Goal: Task Accomplishment & Management: Complete application form

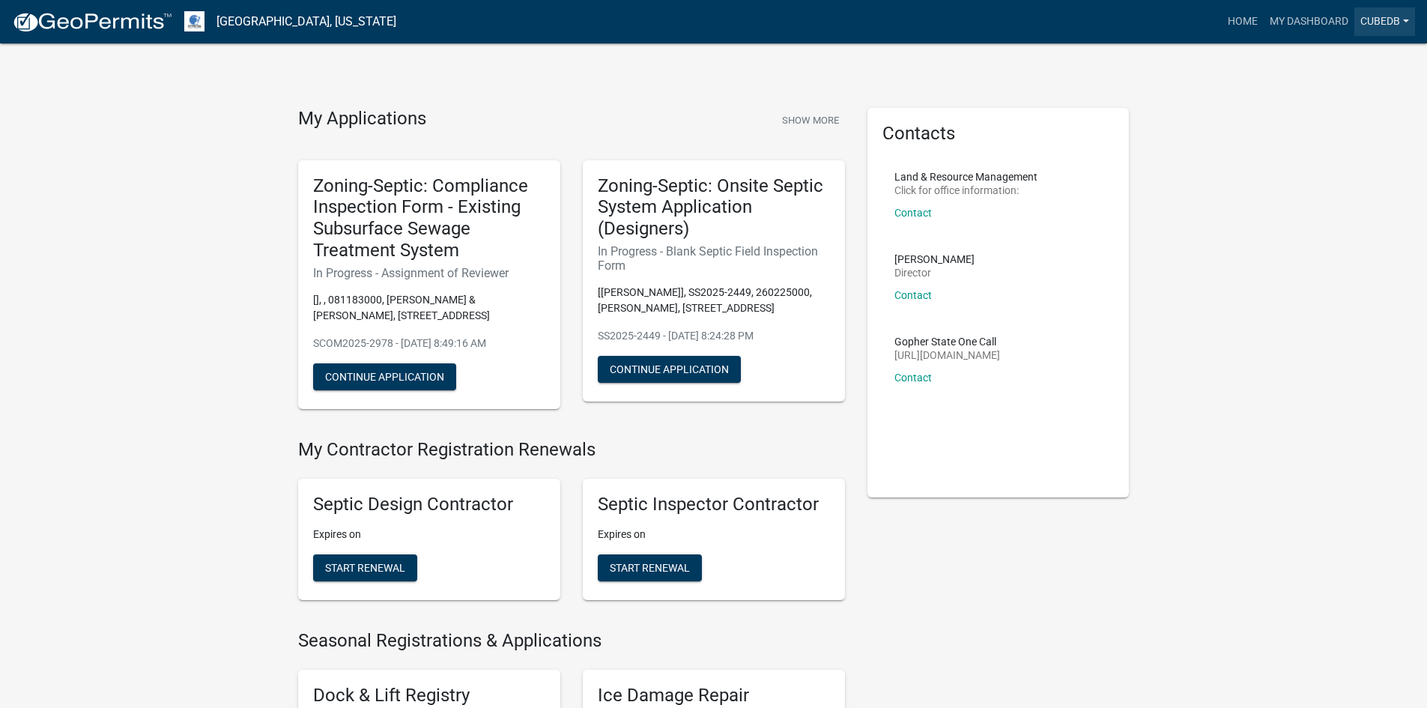
click at [1405, 22] on link "CubedB" at bounding box center [1384, 21] width 61 height 28
click at [1321, 145] on link "Logout" at bounding box center [1351, 146] width 128 height 36
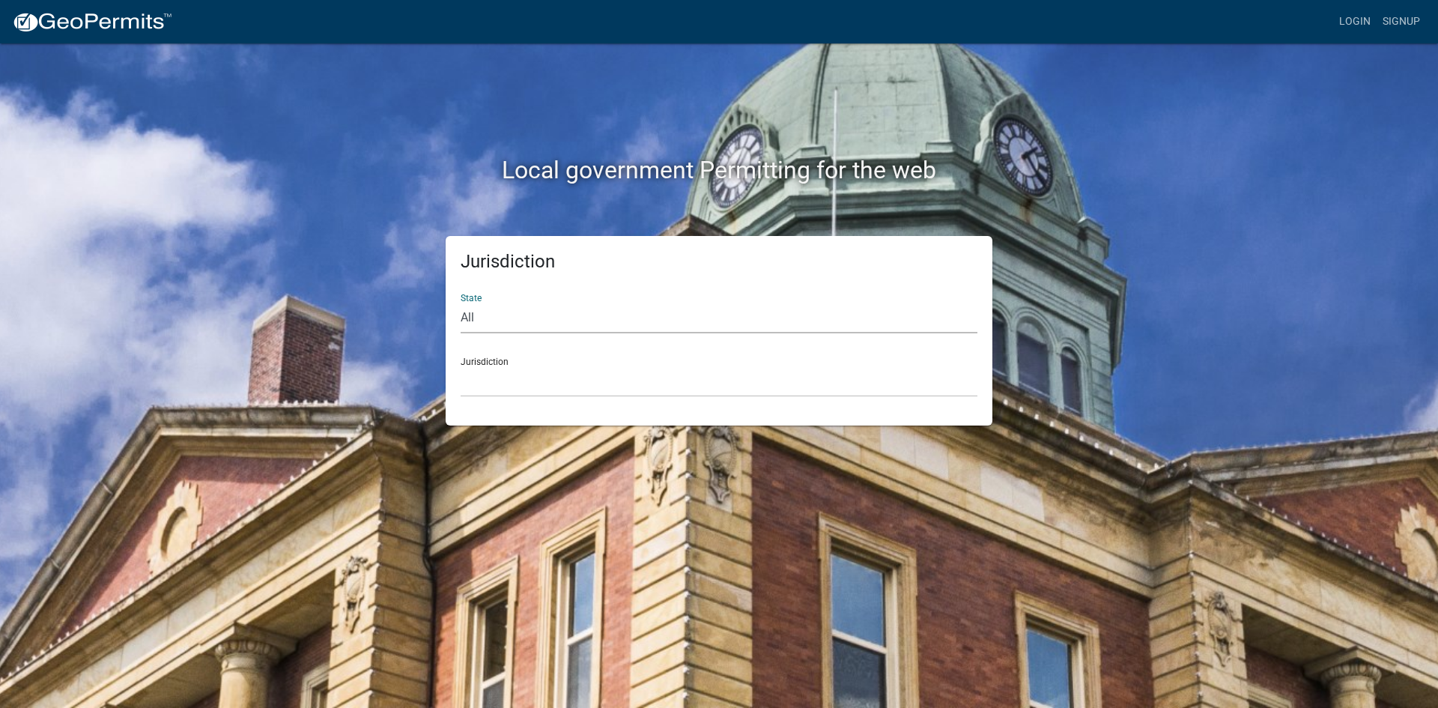
click at [493, 319] on select "All [US_STATE] [US_STATE] [US_STATE] [US_STATE] [US_STATE] [US_STATE] [US_STATE…" at bounding box center [719, 318] width 517 height 31
select select "[US_STATE]"
click at [461, 303] on select "All [US_STATE] [US_STATE] [US_STATE] [US_STATE] [US_STATE] [US_STATE] [US_STATE…" at bounding box center [719, 318] width 517 height 31
click at [518, 387] on select "[GEOGRAPHIC_DATA], [US_STATE] [GEOGRAPHIC_DATA], [US_STATE] [GEOGRAPHIC_DATA], …" at bounding box center [719, 381] width 517 height 31
